Goal: Information Seeking & Learning: Learn about a topic

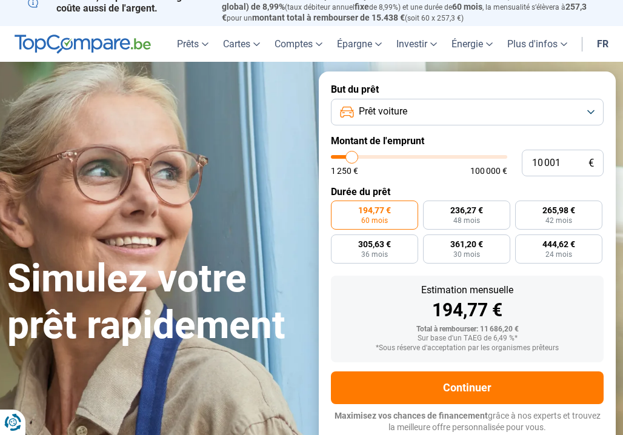
type input "16 000"
type input "16000"
type input "20 500"
type input "20500"
type input "25 250"
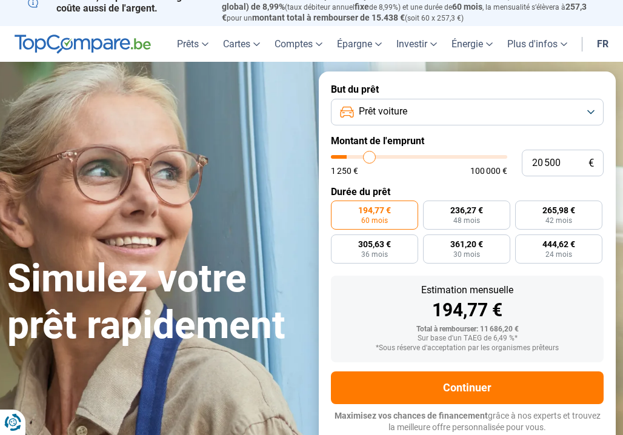
type input "25250"
type input "28 250"
type input "28250"
type input "32 000"
type input "32000"
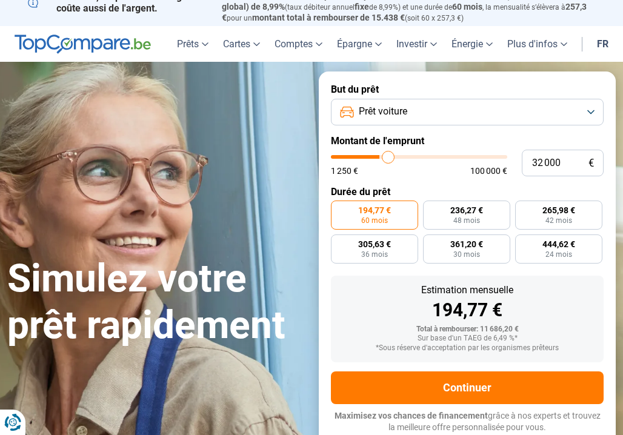
type input "33 250"
type input "33250"
type input "34 250"
type input "34250"
type input "35 000"
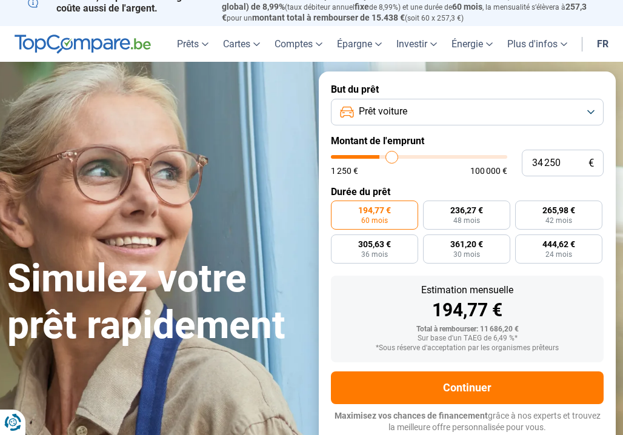
type input "35000"
type input "35 750"
type input "35750"
type input "36 750"
type input "36750"
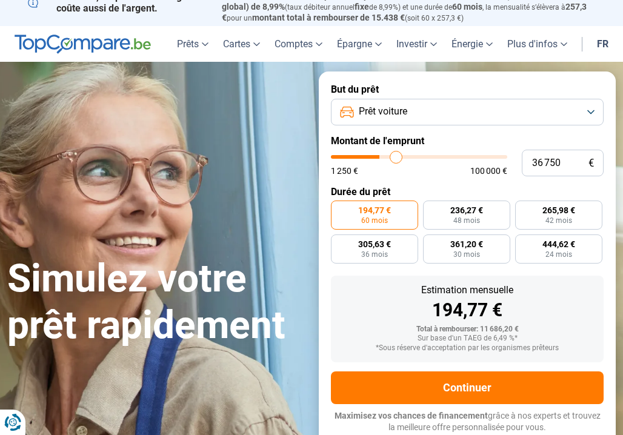
type input "37 000"
type input "37000"
type input "37 250"
type input "37250"
type input "37 500"
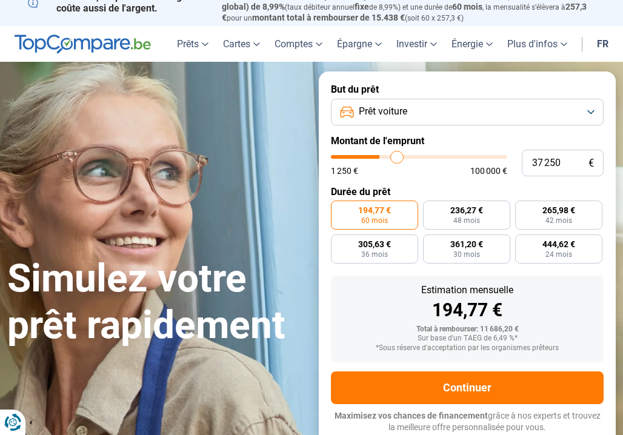
type input "37500"
type input "38 250"
type input "38250"
type input "38 750"
type input "38750"
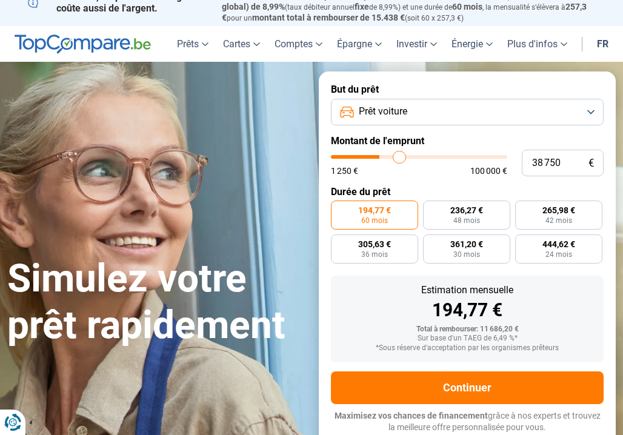
type input "40 000"
type input "40000"
type input "42 750"
type input "42750"
type input "45 000"
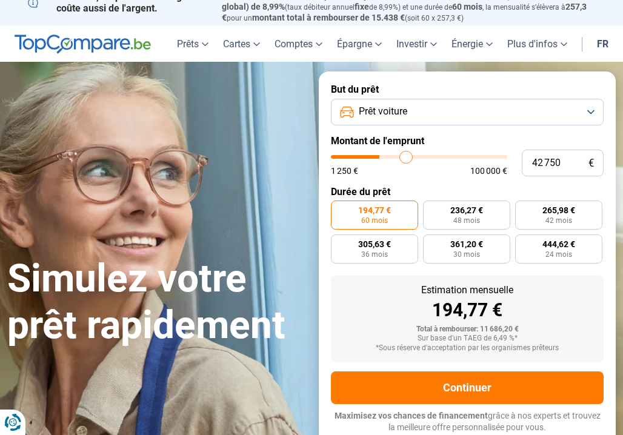
type input "45000"
type input "46 750"
type input "46750"
type input "47 500"
type input "47500"
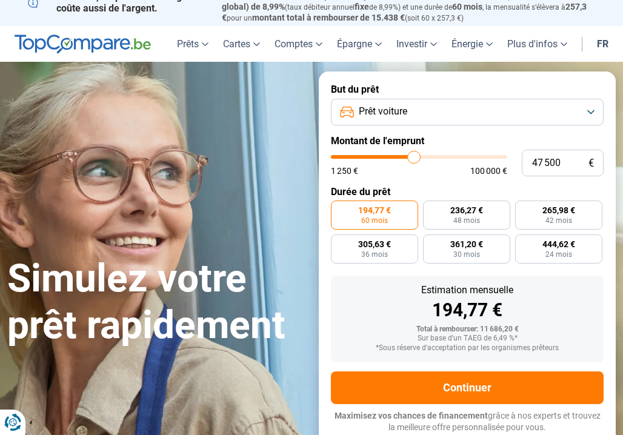
type input "47 750"
type input "47750"
type input "47 500"
type input "47500"
type input "47 250"
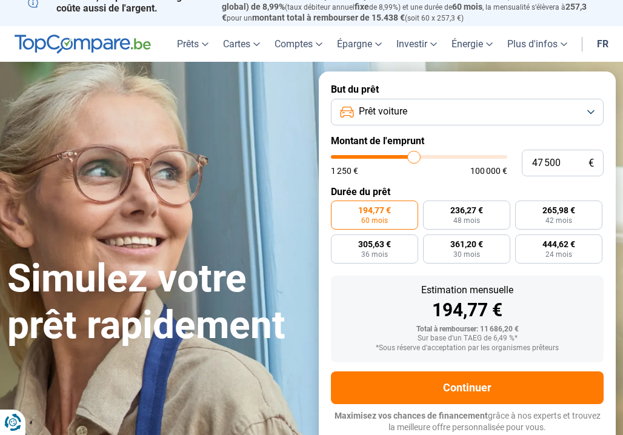
type input "47250"
type input "46 750"
type input "46750"
type input "46 500"
type input "46500"
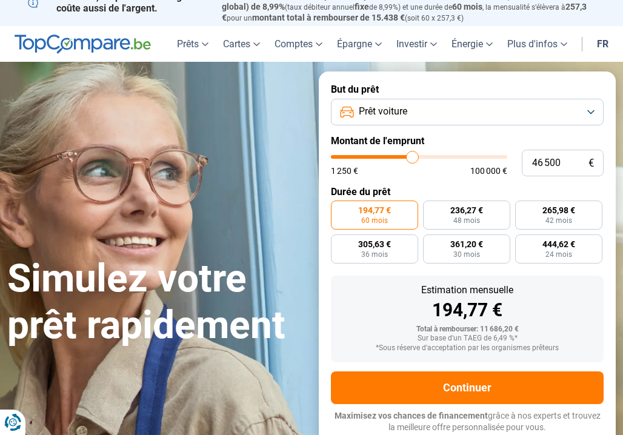
type input "46 000"
type input "46000"
type input "45 750"
type input "45750"
type input "45 000"
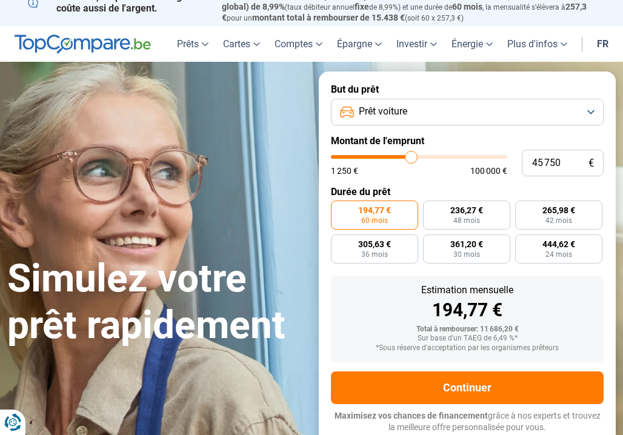
type input "45000"
type input "44 500"
type input "44500"
type input "44 250"
type input "44250"
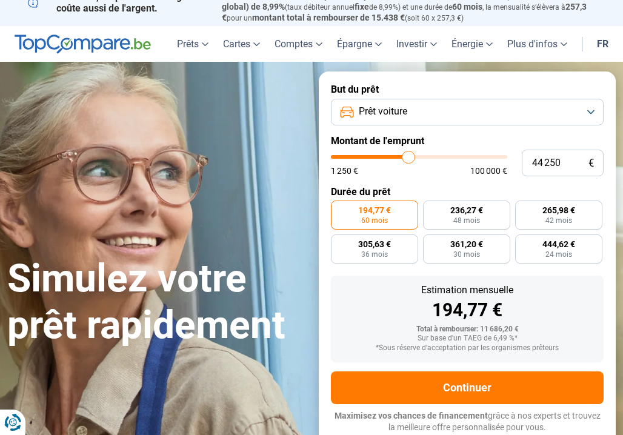
type input "44 000"
type input "44000"
type input "43 250"
type input "43250"
type input "42 750"
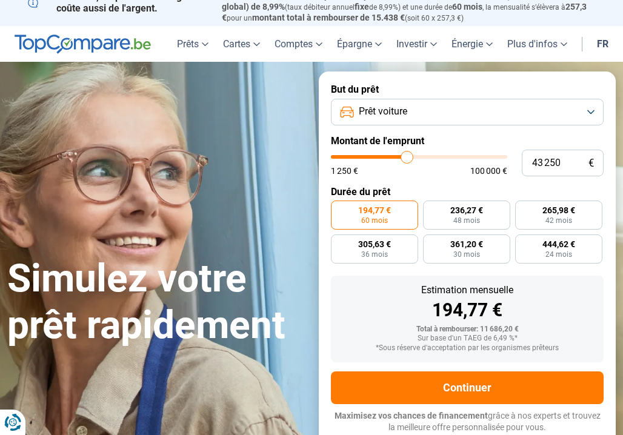
type input "42750"
type input "42 500"
type input "42500"
type input "42 250"
type input "42250"
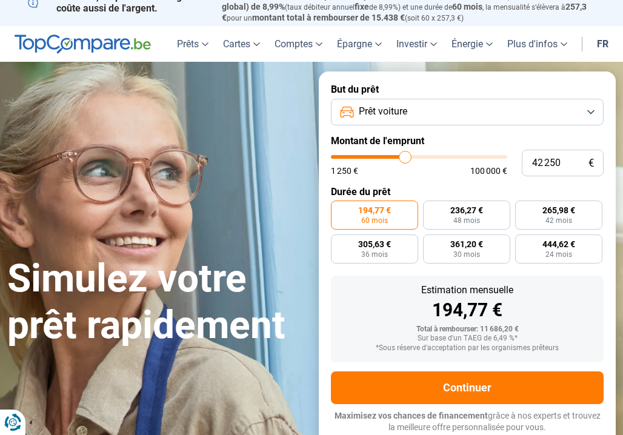
type input "42 000"
type input "42000"
type input "41 750"
type input "41750"
type input "41 500"
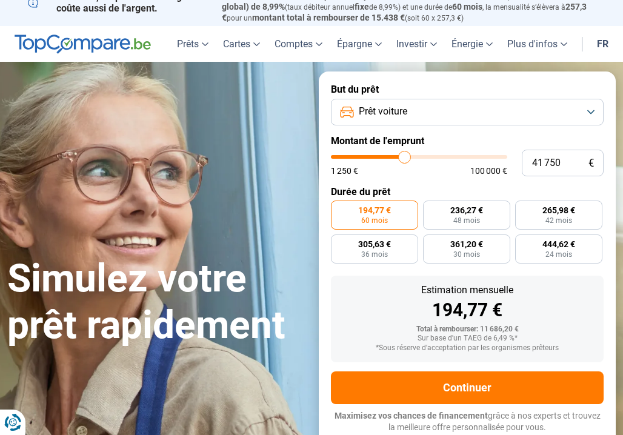
type input "41500"
type input "41 000"
type input "41000"
type input "40 750"
type input "40750"
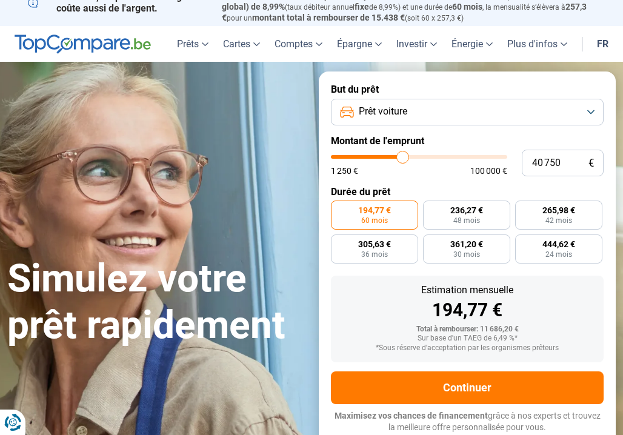
type input "40 500"
type input "40500"
type input "40 250"
type input "40250"
type input "40 000"
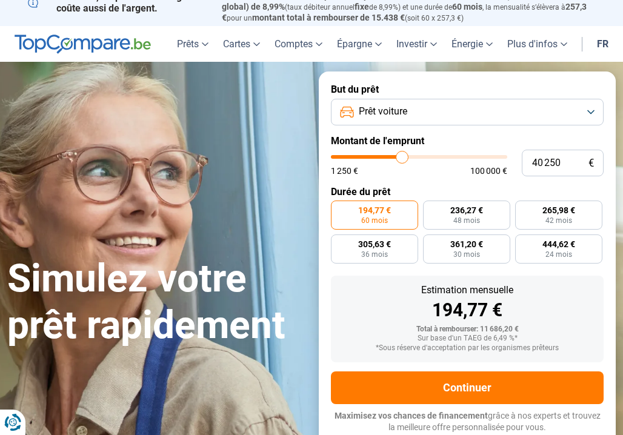
type input "40000"
type input "39 500"
type input "39500"
type input "39 250"
type input "39250"
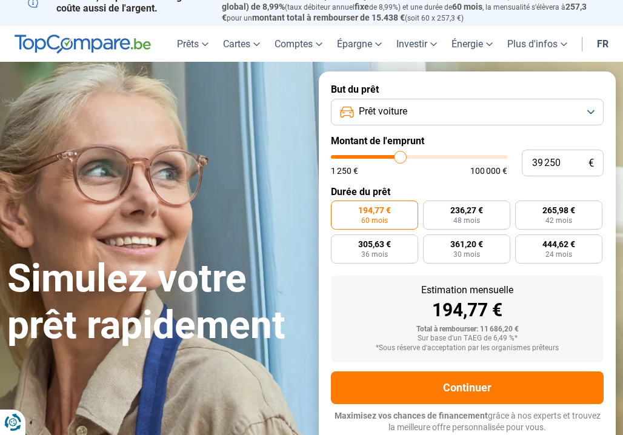
type input "38 750"
type input "38750"
type input "38 250"
type input "38250"
type input "37 750"
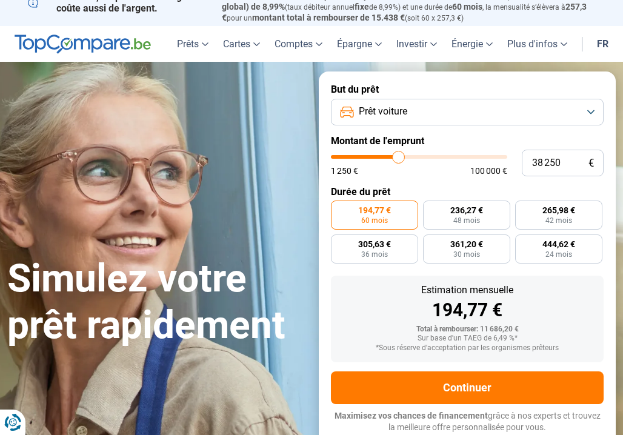
type input "37750"
type input "37 250"
type input "37250"
type input "36 750"
type input "36750"
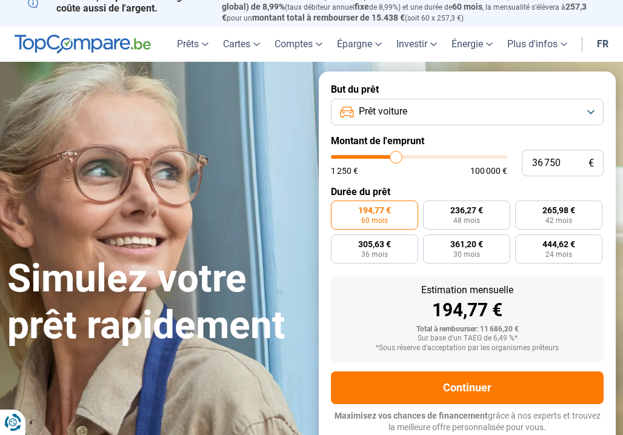
type input "36 000"
type input "36000"
type input "35 750"
type input "35750"
type input "35 500"
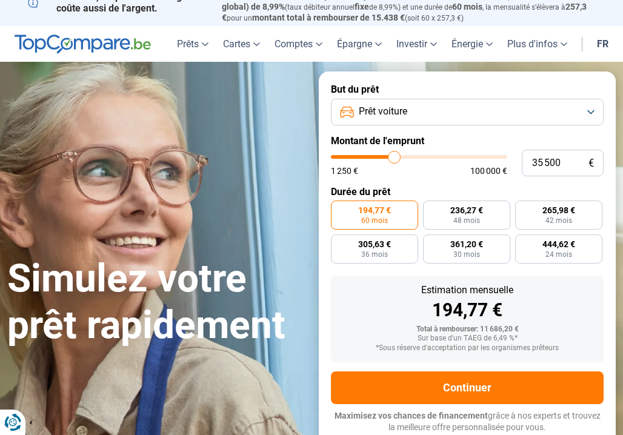
drag, startPoint x: 355, startPoint y: 156, endPoint x: 394, endPoint y: 153, distance: 38.9
type input "35500"
click at [394, 155] on input "range" at bounding box center [419, 157] width 176 height 4
radio input "false"
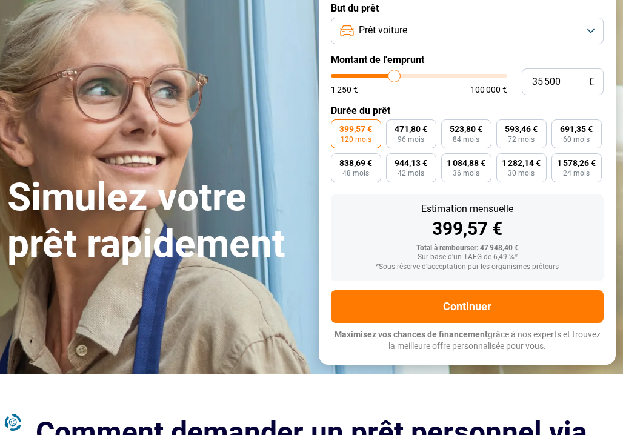
scroll to position [73, 0]
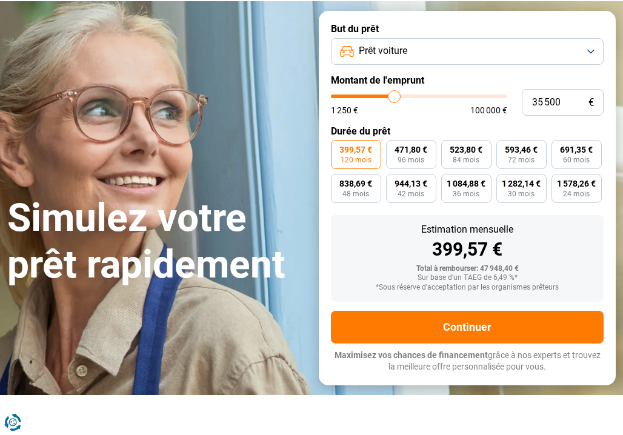
click at [589, 50] on button "Prêt voiture" at bounding box center [467, 51] width 273 height 27
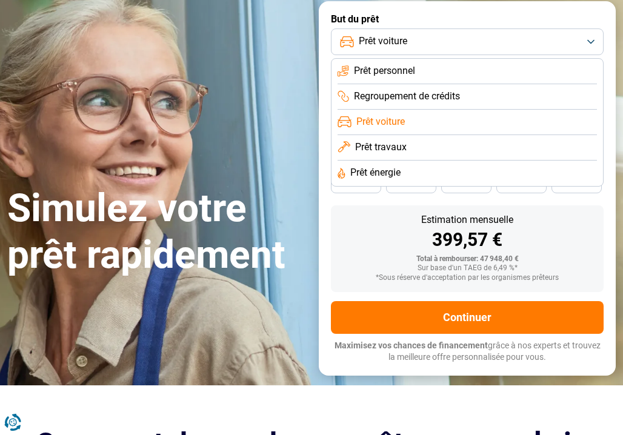
scroll to position [0, 0]
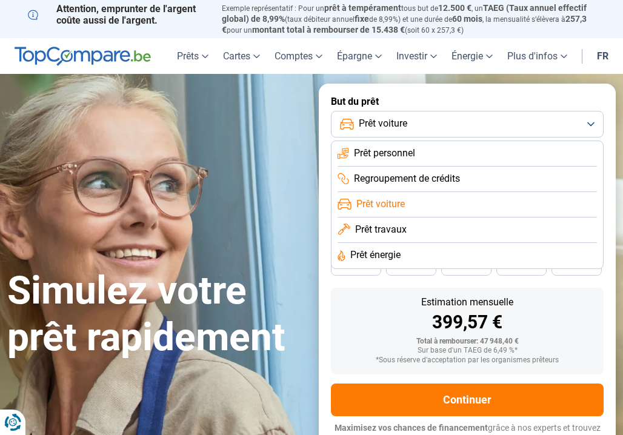
click at [590, 125] on button "Prêt voiture" at bounding box center [467, 124] width 273 height 27
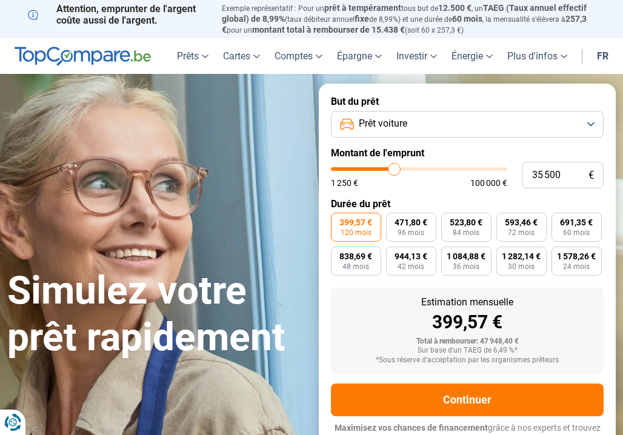
click at [590, 125] on button "Prêt voiture" at bounding box center [467, 124] width 273 height 27
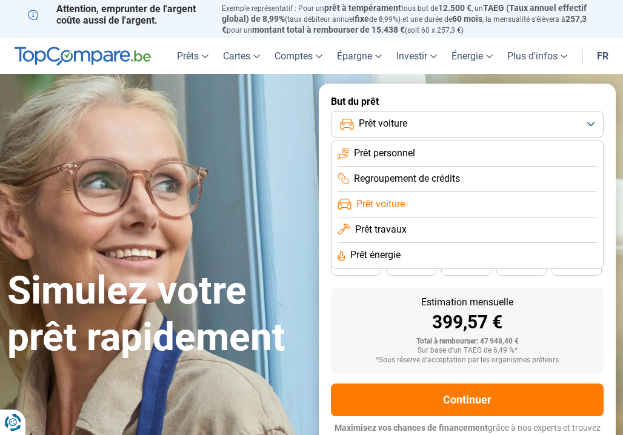
click at [396, 204] on span "Prêt voiture" at bounding box center [381, 204] width 49 height 13
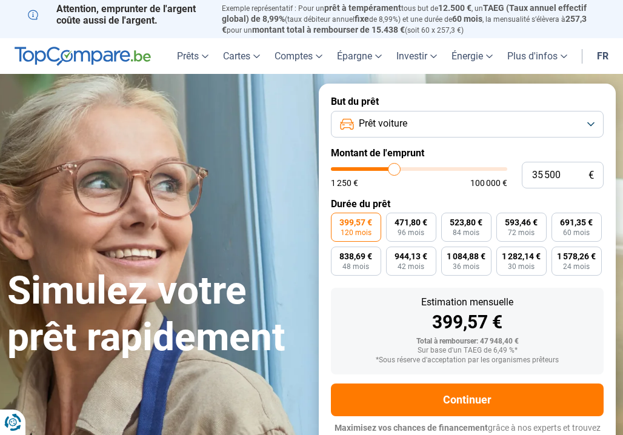
type input "27 000"
type input "27000"
click at [380, 168] on input "range" at bounding box center [419, 169] width 176 height 4
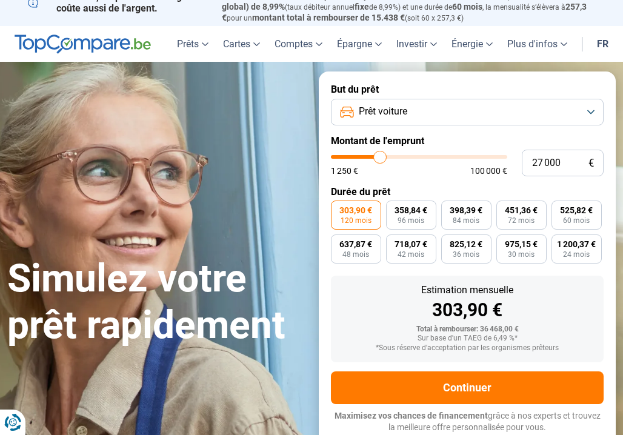
click at [383, 158] on input "range" at bounding box center [419, 157] width 176 height 4
type input "33 500"
type input "33500"
click at [390, 158] on input "range" at bounding box center [419, 157] width 176 height 4
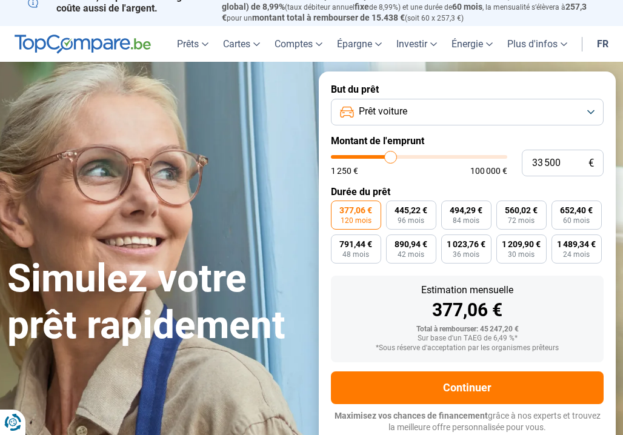
type input "34 250"
type input "34250"
type input "35 000"
type input "35000"
type input "35 250"
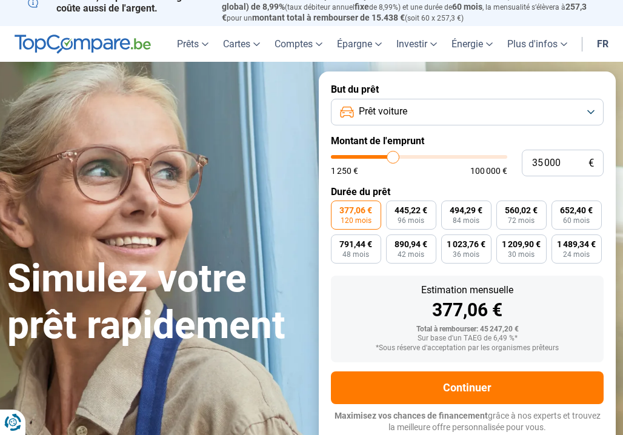
type input "35250"
type input "35 500"
type input "35500"
type input "35 750"
type input "35750"
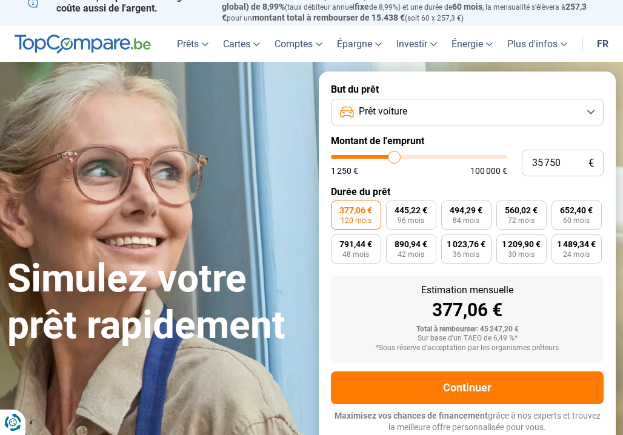
type input "36 000"
type input "36000"
type input "36 500"
type input "36500"
type input "36 750"
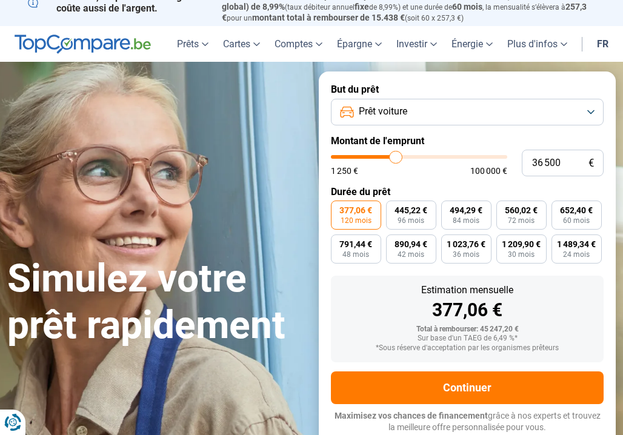
type input "36750"
type input "37 000"
type input "37000"
type input "37 250"
type input "37250"
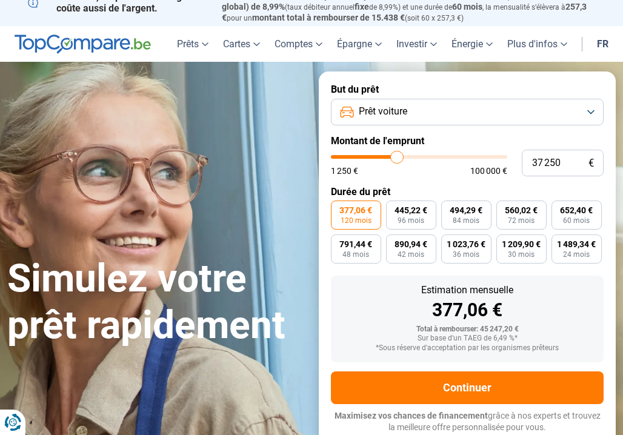
type input "37 500"
type input "37500"
type input "37 750"
type input "37750"
type input "38 250"
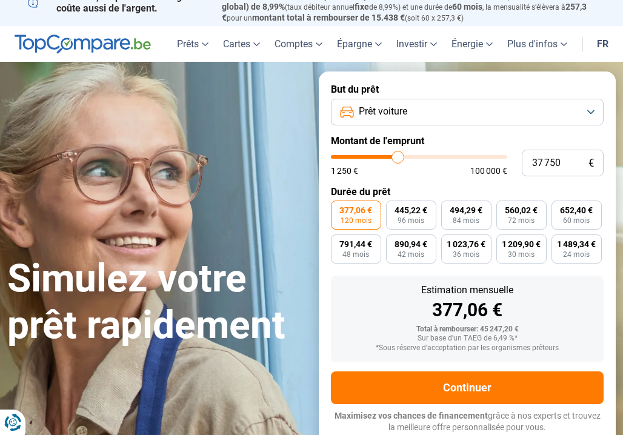
type input "38250"
type input "38 750"
type input "38750"
type input "39 250"
type input "39250"
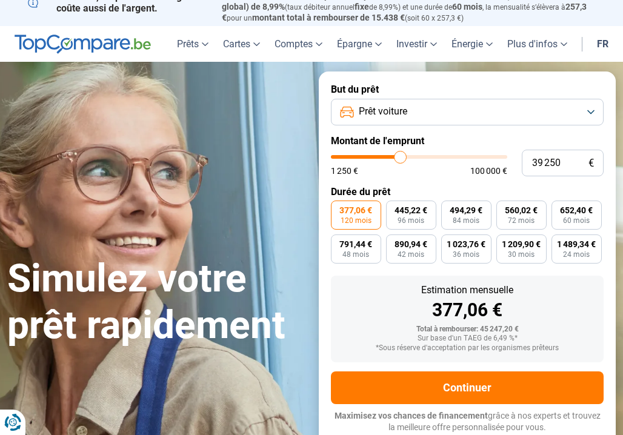
type input "39 500"
type input "39500"
type input "40 250"
type input "40250"
type input "40 500"
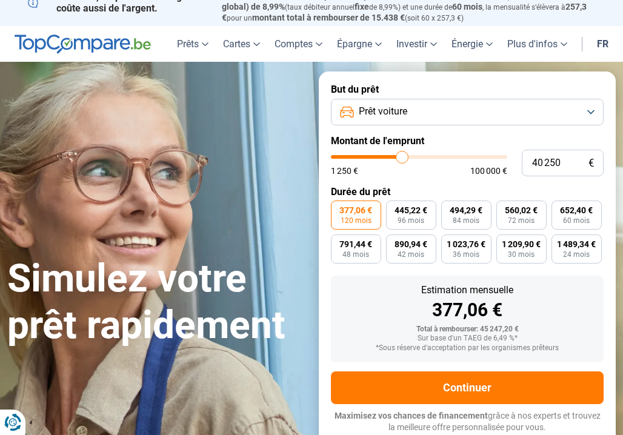
type input "40500"
type input "40 750"
type input "40750"
type input "40 500"
type input "40500"
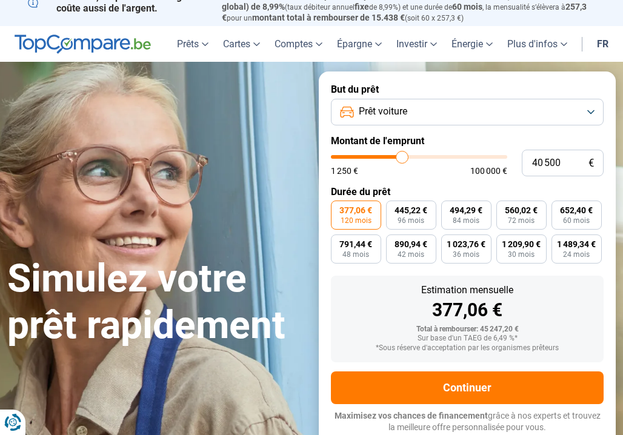
type input "40 250"
type input "40250"
type input "40 000"
drag, startPoint x: 390, startPoint y: 158, endPoint x: 401, endPoint y: 158, distance: 10.9
type input "40000"
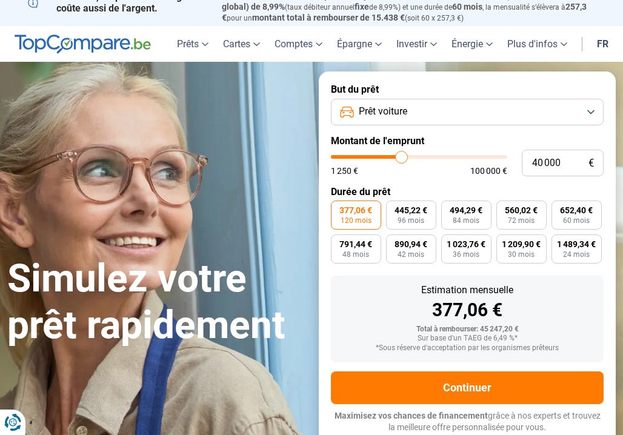
click at [401, 158] on input "range" at bounding box center [419, 157] width 176 height 4
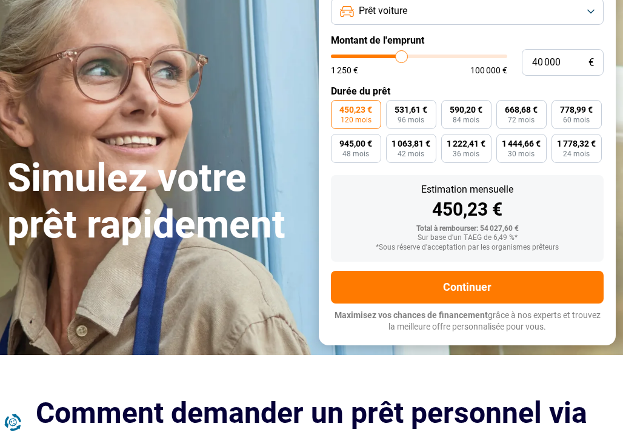
scroll to position [133, 0]
